Goal: Find specific page/section: Find specific page/section

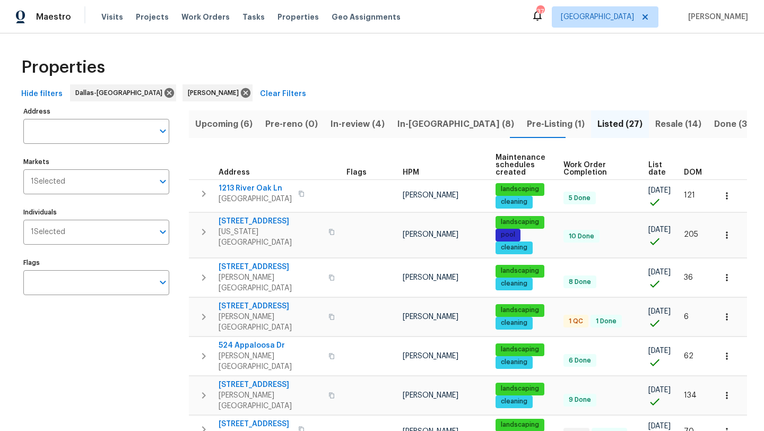
scroll to position [553, 0]
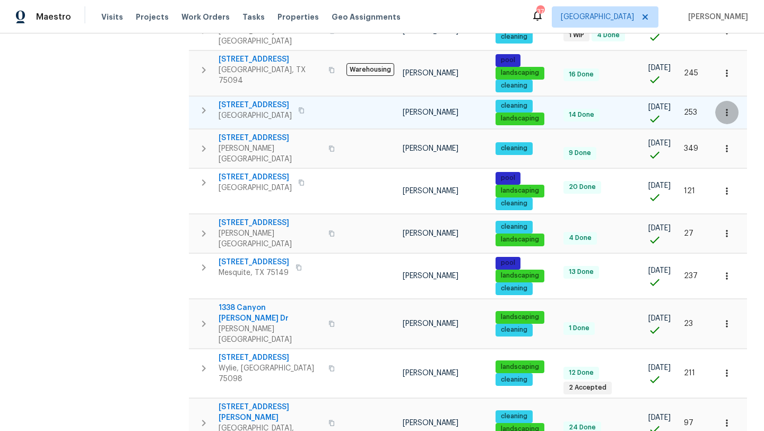
click at [727, 107] on icon "button" at bounding box center [726, 112] width 11 height 11
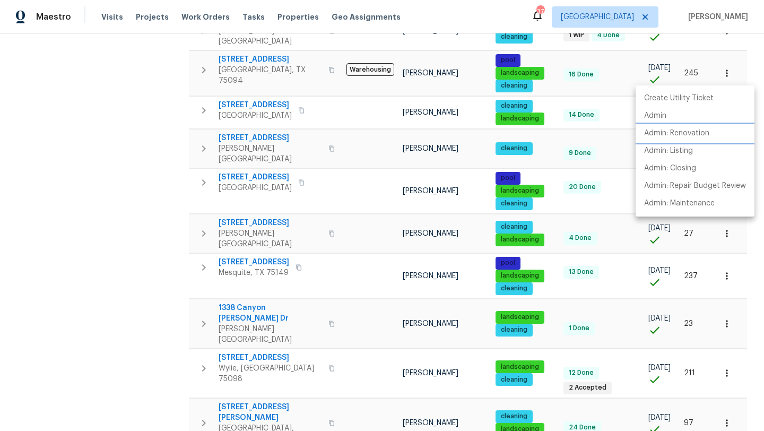
click at [701, 129] on p "Admin: Renovation" at bounding box center [676, 133] width 65 height 11
click at [169, 111] on div at bounding box center [382, 215] width 764 height 431
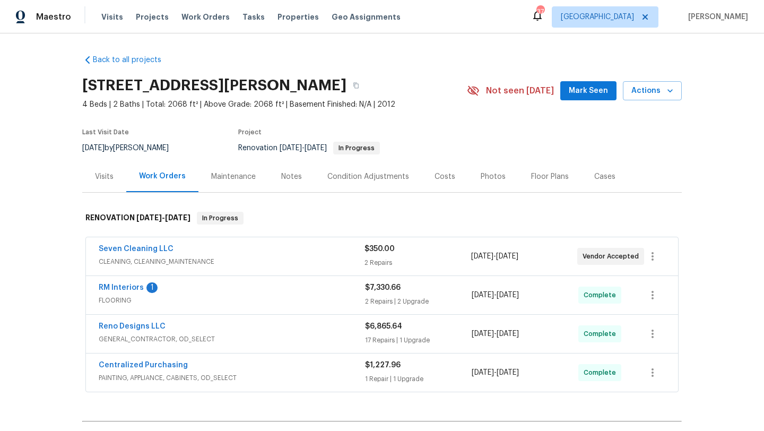
click at [117, 66] on div "Back to all projects 117 Independence Trl, Forney, TX 75126 4 Beds | 2 Baths | …" at bounding box center [381, 270] width 599 height 448
click at [116, 62] on link "Back to all projects" at bounding box center [133, 60] width 102 height 11
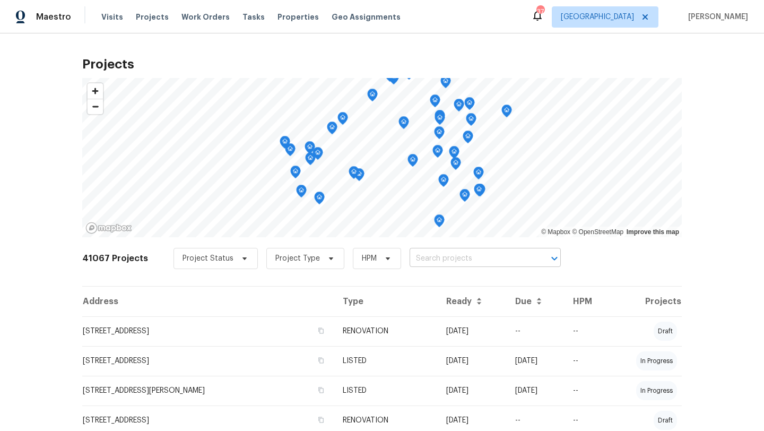
click at [417, 256] on input "text" at bounding box center [469, 258] width 121 height 16
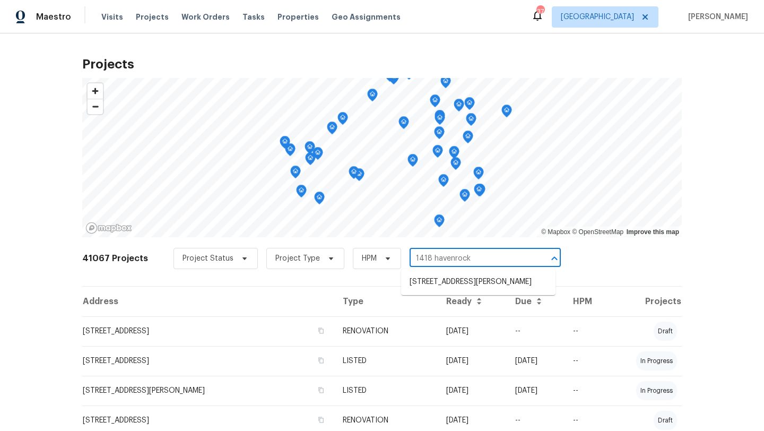
type input "1418 havenrock"
click at [439, 281] on li "1418 Havenrock Dr, Forney, TX 75126" at bounding box center [478, 282] width 154 height 18
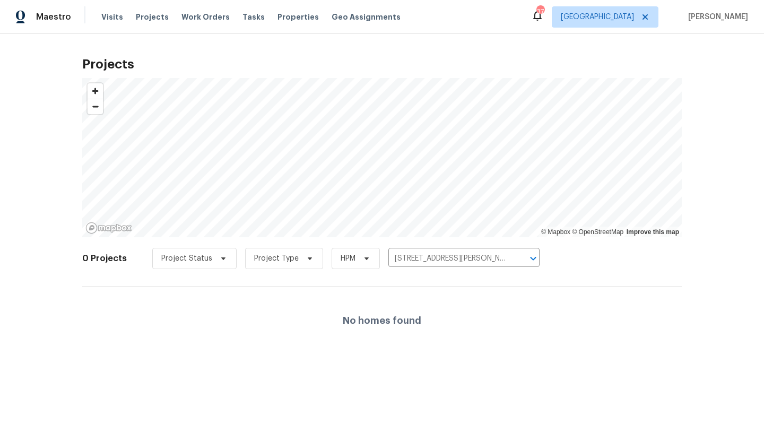
click at [27, 198] on div "Projects © Mapbox © OpenStreetMap Improve this map 0 Projects Project Status Pr…" at bounding box center [382, 202] width 764 height 338
